Goal: Transaction & Acquisition: Purchase product/service

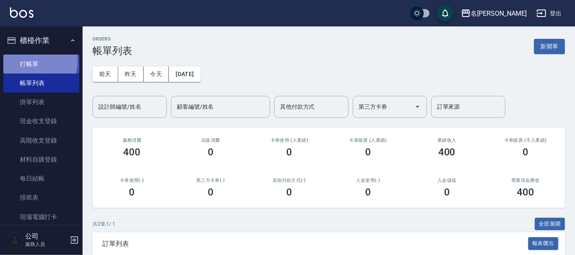
click at [31, 61] on link "打帳單" at bounding box center [41, 64] width 76 height 19
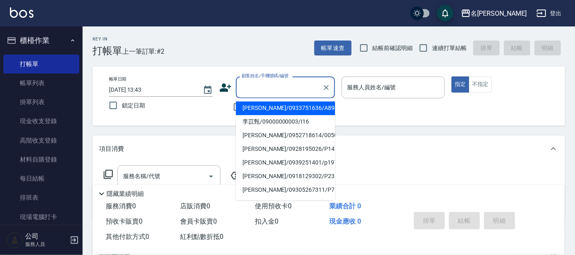
click at [266, 82] on input "顧客姓名/手機號碼/編號" at bounding box center [279, 87] width 79 height 14
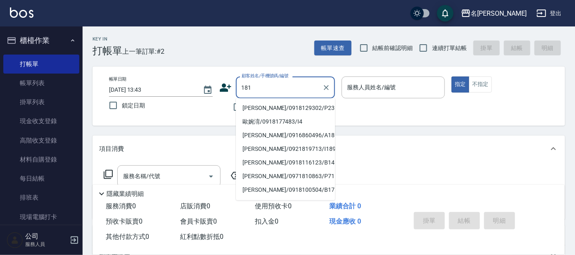
click at [240, 91] on input "181" at bounding box center [279, 87] width 79 height 14
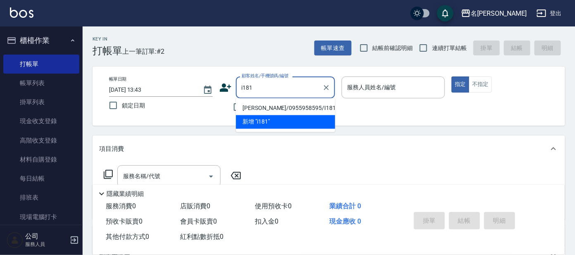
click at [256, 88] on input "i181" at bounding box center [279, 87] width 79 height 14
click at [260, 113] on li "[PERSON_NAME]/0952255776/i180" at bounding box center [285, 109] width 99 height 14
type input "[PERSON_NAME]/0952255776/i180"
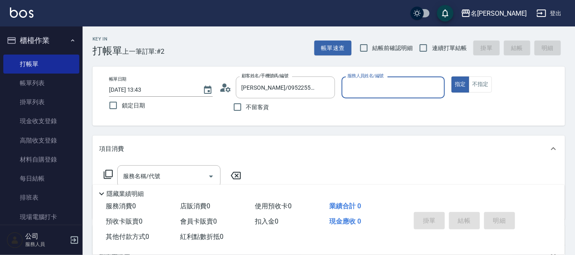
type input "Ada-9"
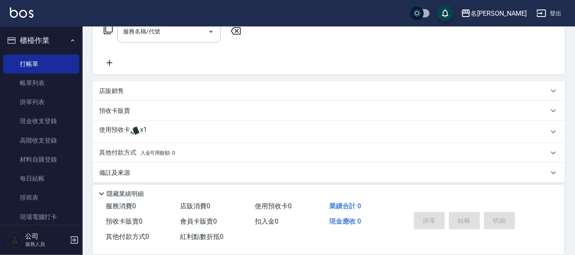
scroll to position [149, 0]
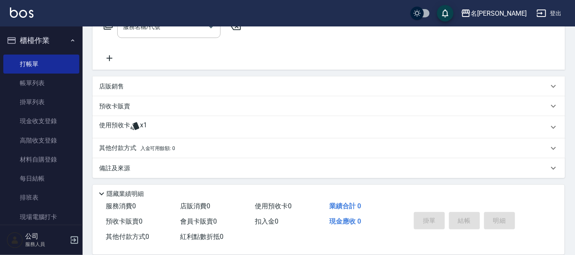
click at [148, 128] on div "使用預收卡 x1" at bounding box center [324, 127] width 450 height 12
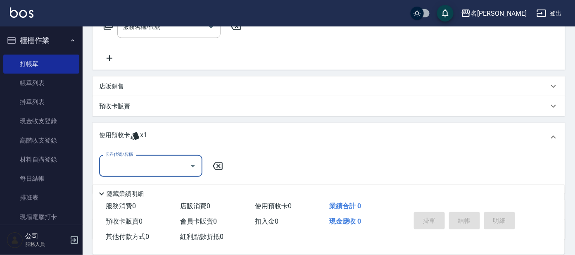
scroll to position [0, 0]
click at [132, 167] on input "卡券代號/名稱" at bounding box center [145, 166] width 84 height 14
click at [122, 188] on div "頭皮全療程包套3次 剩餘1張" at bounding box center [150, 187] width 103 height 14
type input "頭皮全療程包套3次"
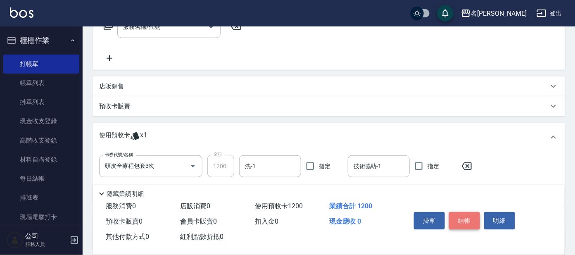
click at [459, 222] on button "結帳" at bounding box center [464, 220] width 31 height 17
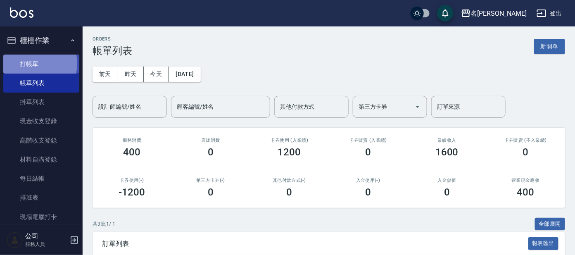
click at [34, 63] on link "打帳單" at bounding box center [41, 64] width 76 height 19
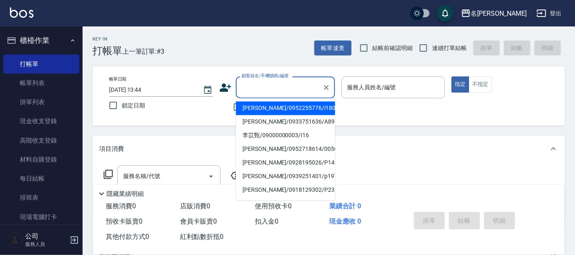
click at [263, 86] on input "顧客姓名/手機號碼/編號" at bounding box center [279, 87] width 79 height 14
click at [251, 109] on li "[PERSON_NAME]/0952255776/i180" at bounding box center [285, 109] width 99 height 14
type input "[PERSON_NAME]/0952255776/i180"
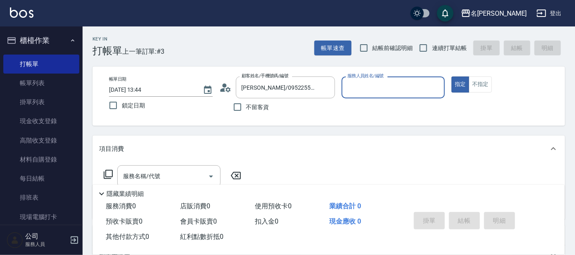
type input "Ada-9"
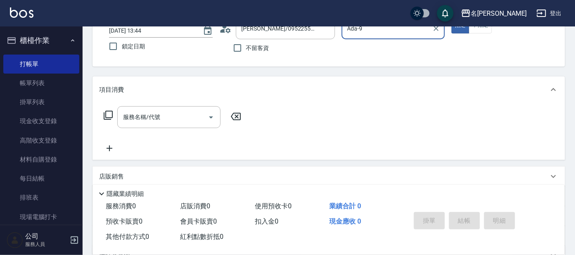
scroll to position [147, 0]
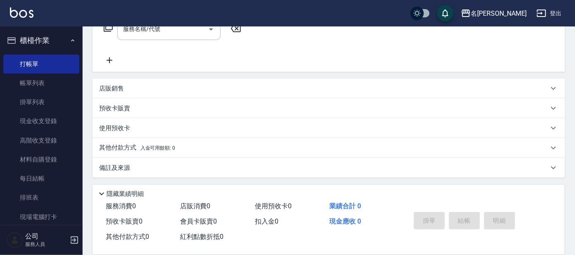
click at [118, 106] on p "預收卡販賣" at bounding box center [114, 108] width 31 height 9
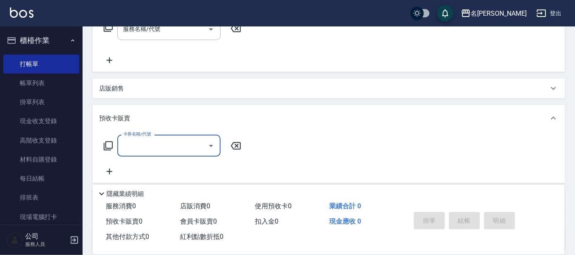
scroll to position [0, 0]
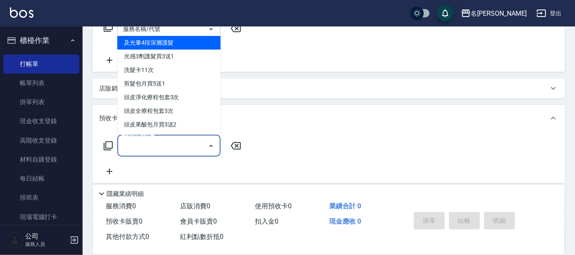
click at [138, 145] on input "卡券名稱/代號" at bounding box center [163, 145] width 84 height 14
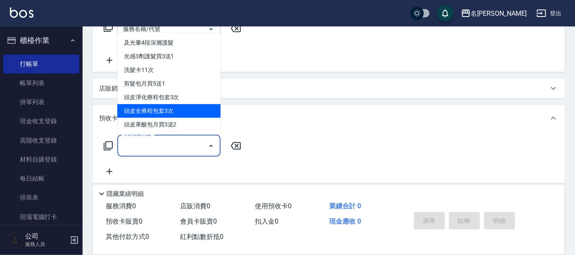
click at [159, 111] on span "頭皮全療程包套3次" at bounding box center [168, 111] width 103 height 14
type input "頭皮全療程包套3次(993)"
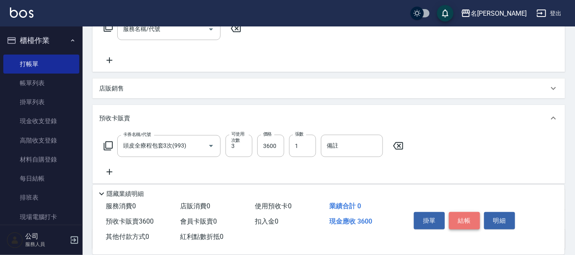
drag, startPoint x: 460, startPoint y: 215, endPoint x: 454, endPoint y: 216, distance: 5.4
click at [459, 215] on button "結帳" at bounding box center [464, 220] width 31 height 17
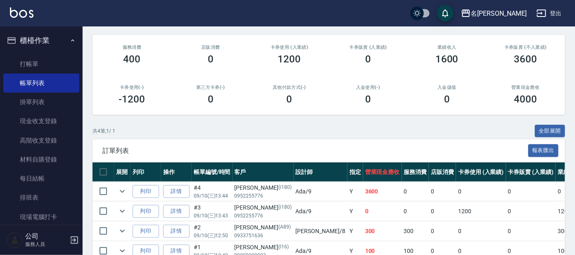
scroll to position [103, 0]
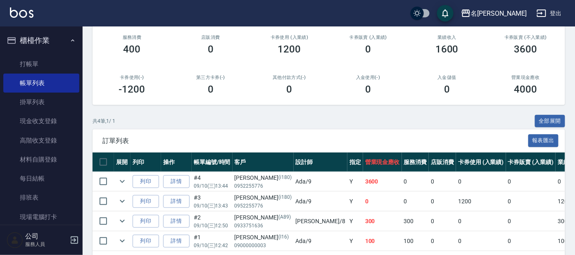
click at [179, 202] on link "詳情" at bounding box center [176, 201] width 26 height 13
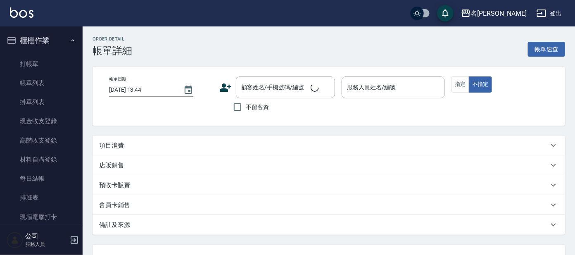
type input "[DATE] 13:43"
type input "Ada-9"
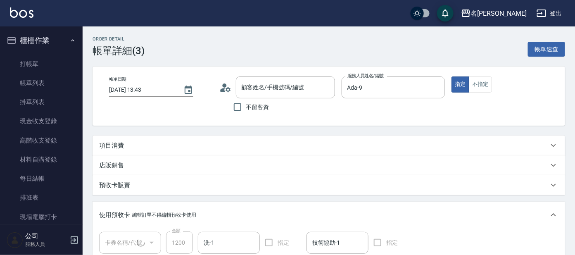
type input "[PERSON_NAME]/0952255776/i180"
type input "頭皮全療程包套3次(1/1)"
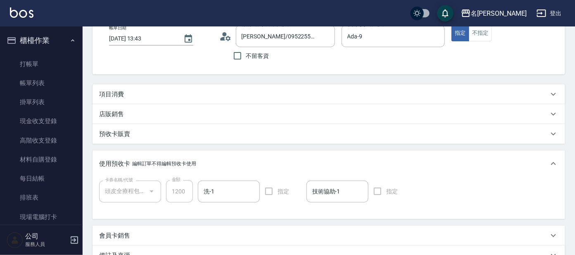
click at [124, 99] on div "項目消費" at bounding box center [329, 94] width 473 height 20
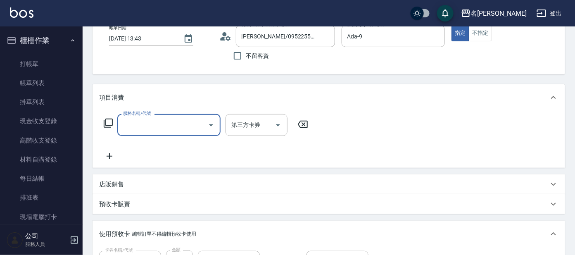
scroll to position [0, 0]
click at [135, 131] on input "服務名稱/代號" at bounding box center [163, 125] width 84 height 14
click at [109, 122] on icon at bounding box center [108, 123] width 10 height 10
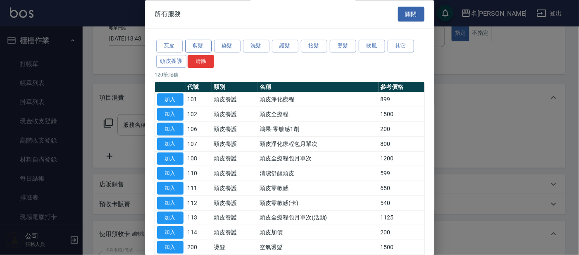
click at [202, 47] on button "剪髮" at bounding box center [198, 46] width 26 height 13
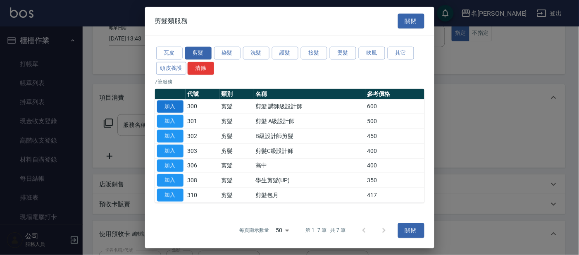
click at [164, 105] on button "加入" at bounding box center [170, 106] width 26 height 13
type input "剪髮 講師級設計師(300)"
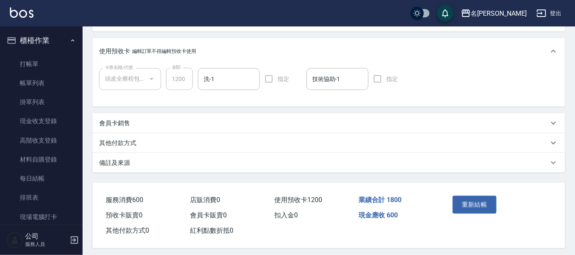
scroll to position [239, 0]
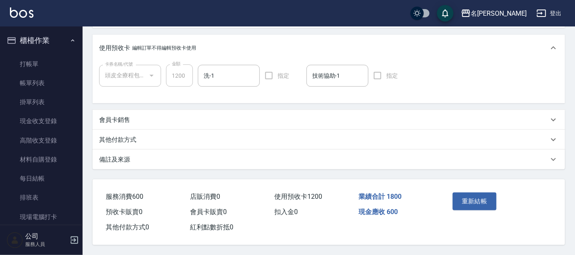
click at [480, 196] on button "重新結帳" at bounding box center [475, 201] width 44 height 17
